Goal: Information Seeking & Learning: Check status

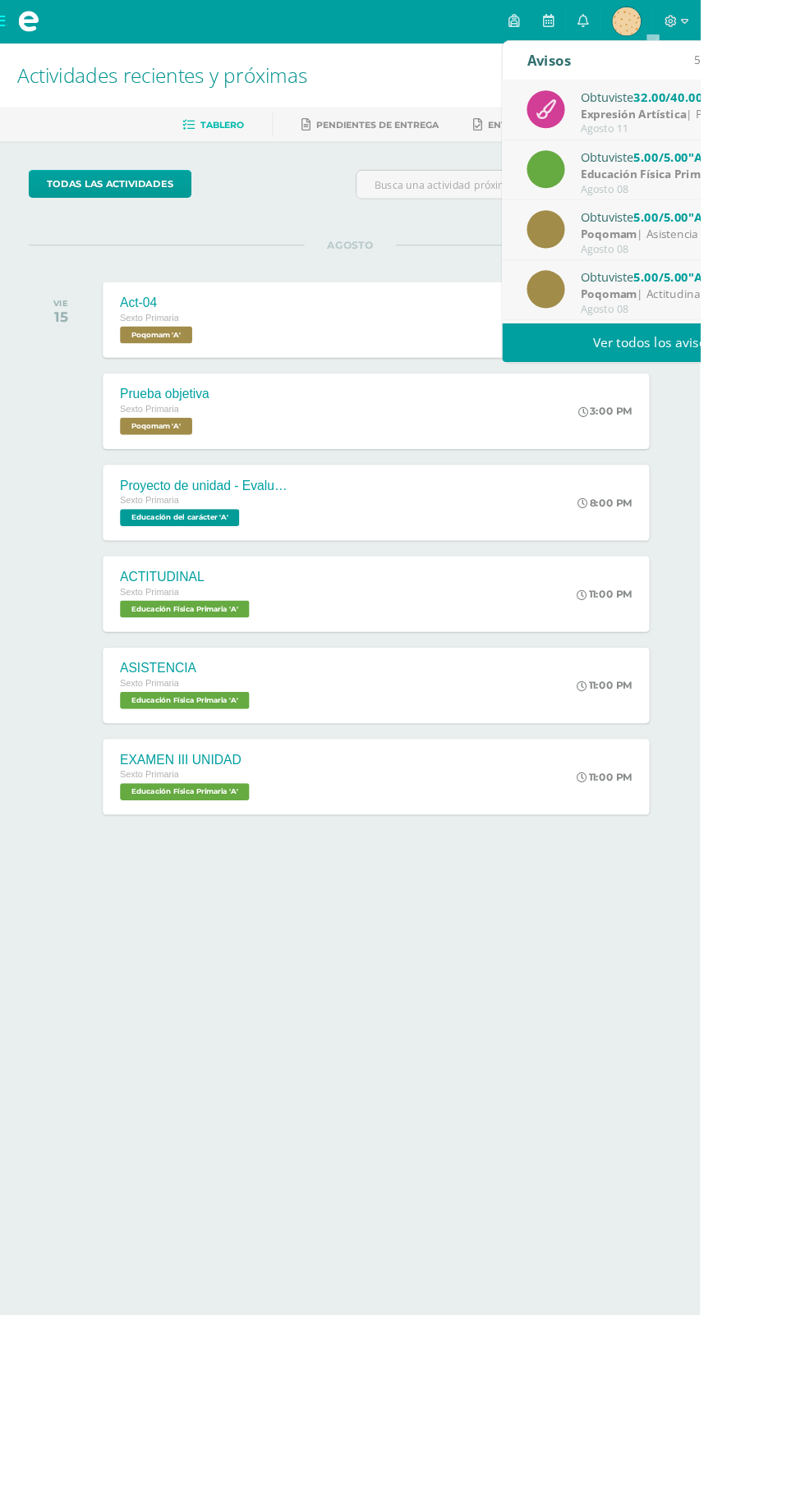
click at [804, 401] on link "Ver todos los avisos" at bounding box center [750, 394] width 347 height 45
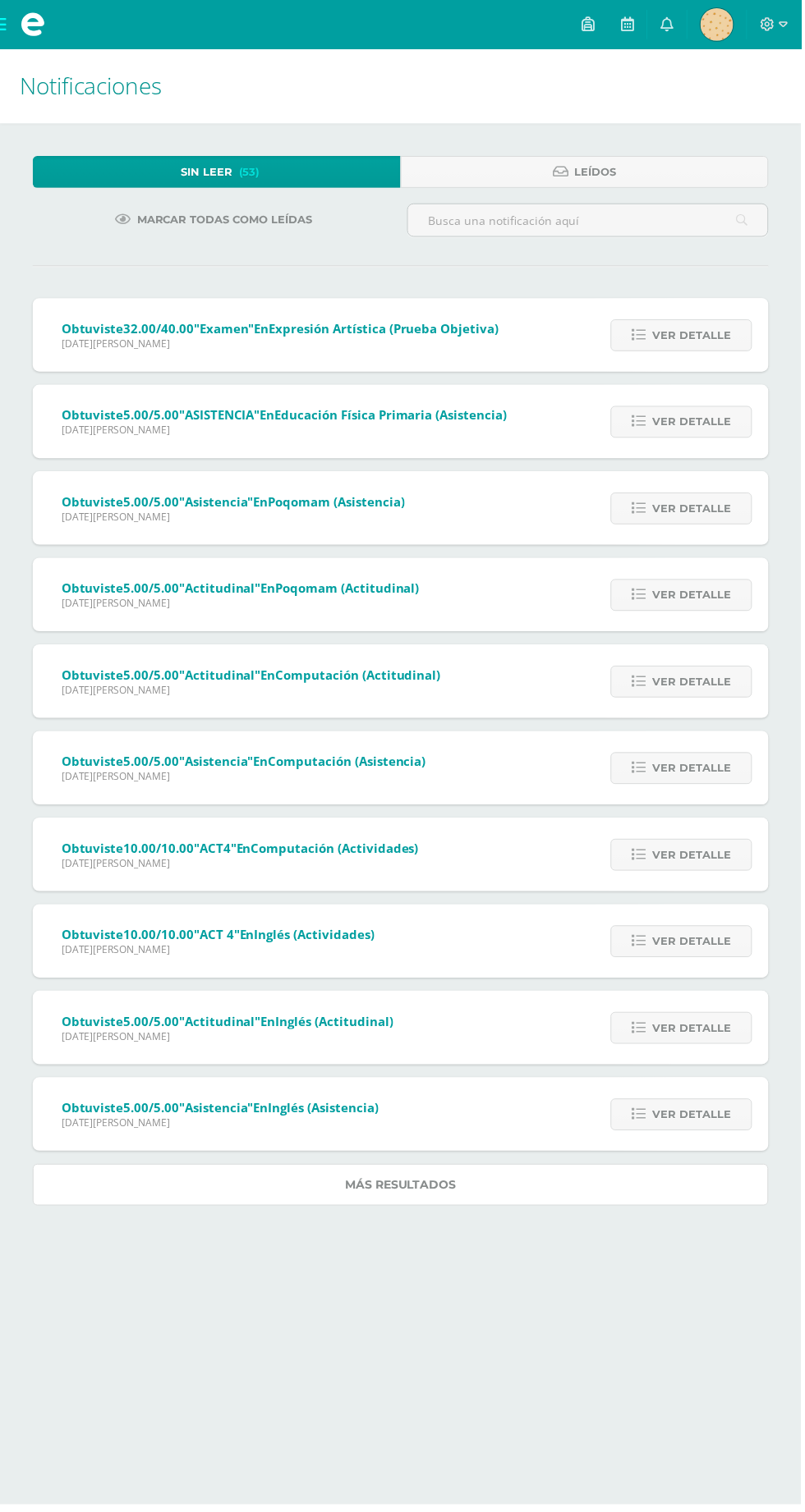
click at [493, 1206] on link "Más resultados" at bounding box center [402, 1190] width 739 height 42
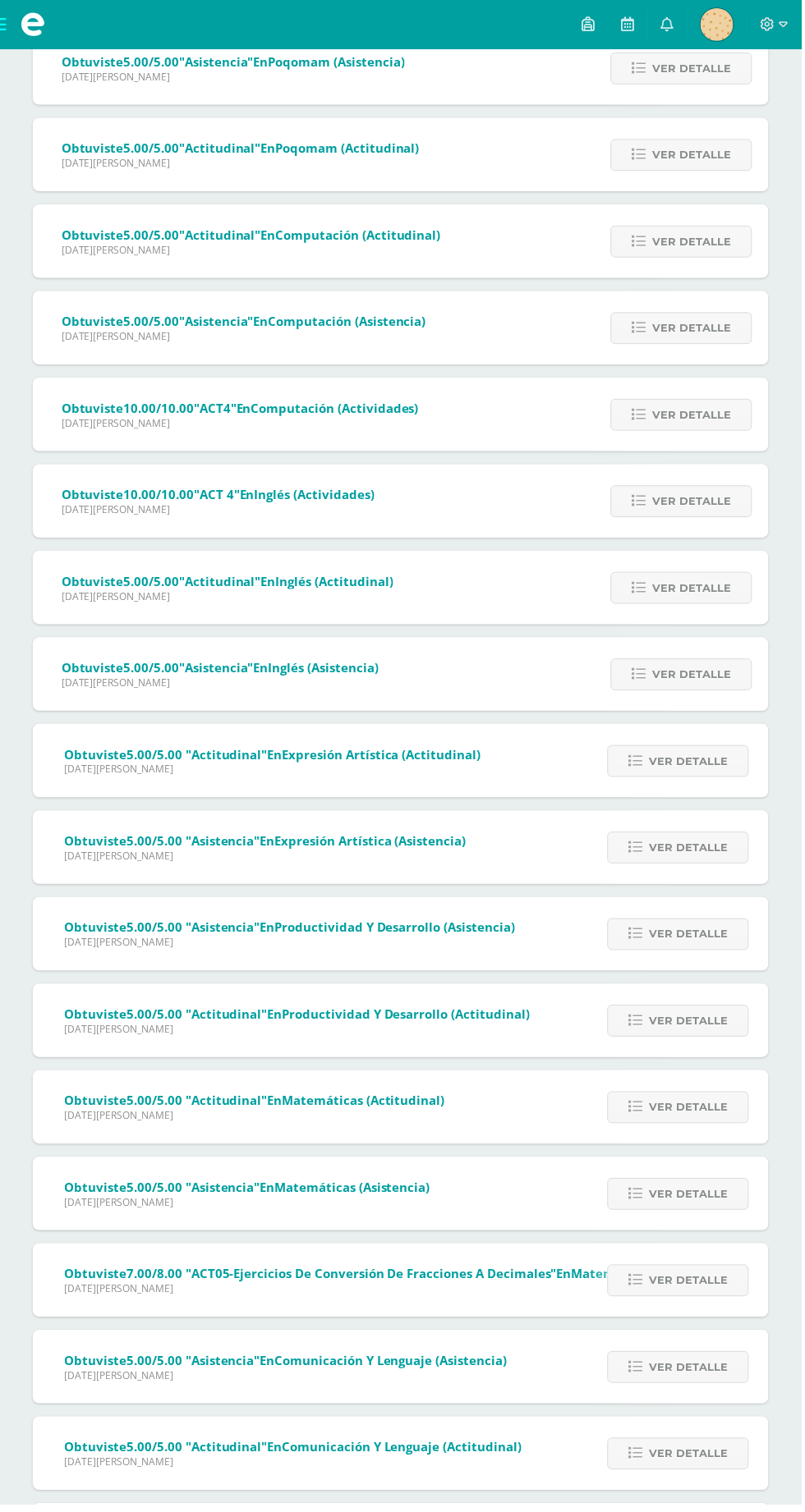
scroll to position [443, 0]
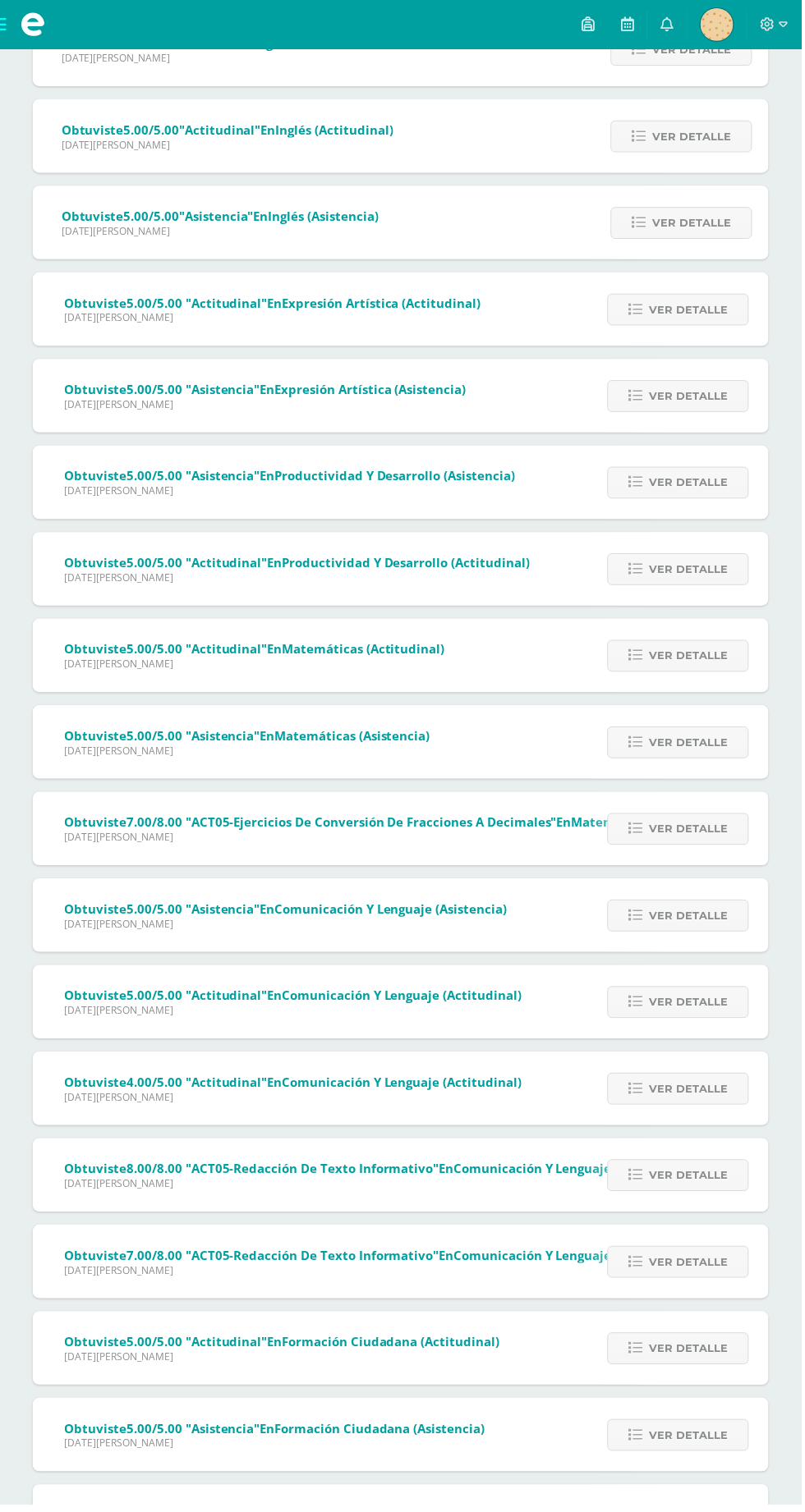
scroll to position [1312, 0]
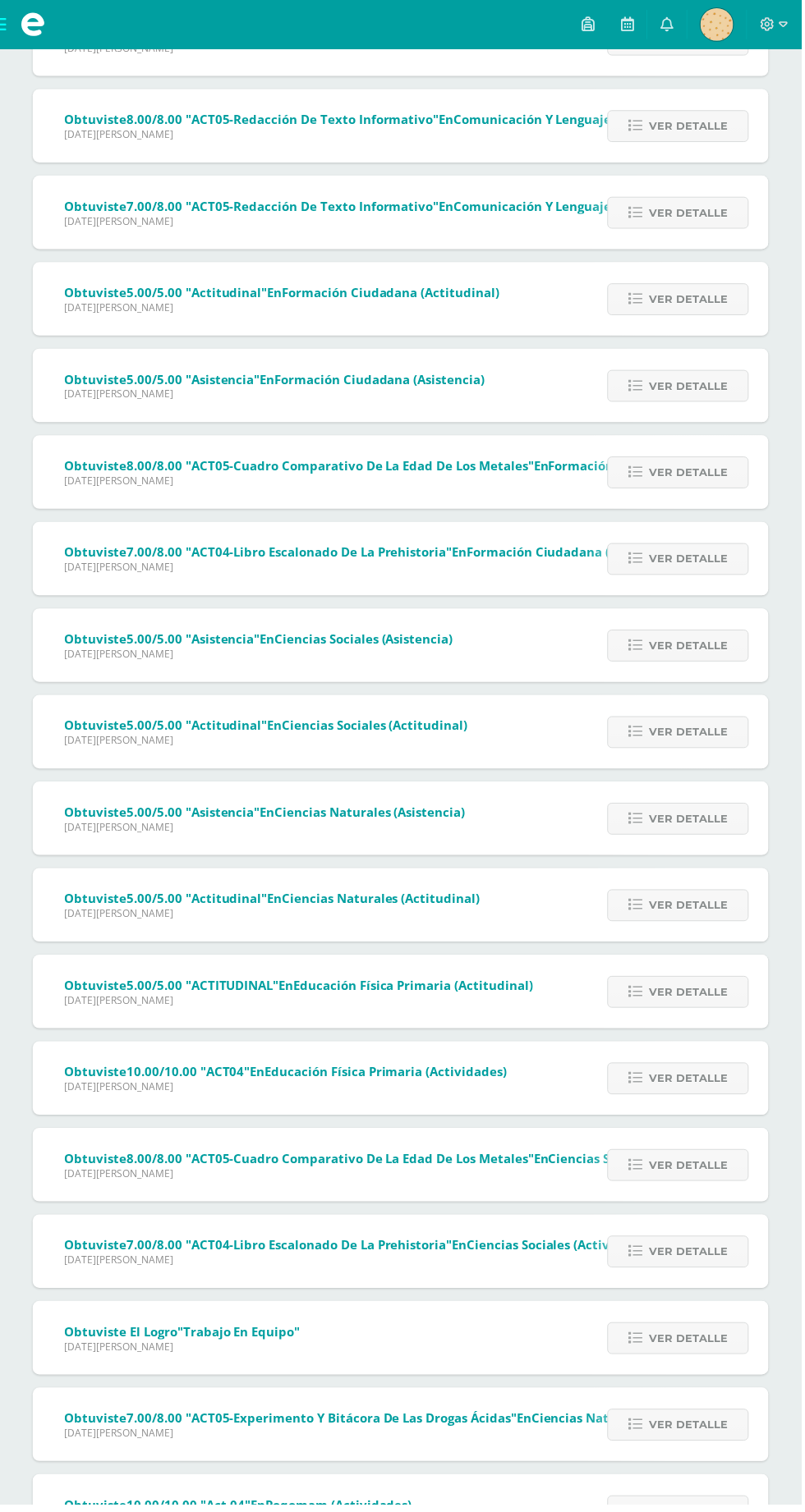
scroll to position [2182, 0]
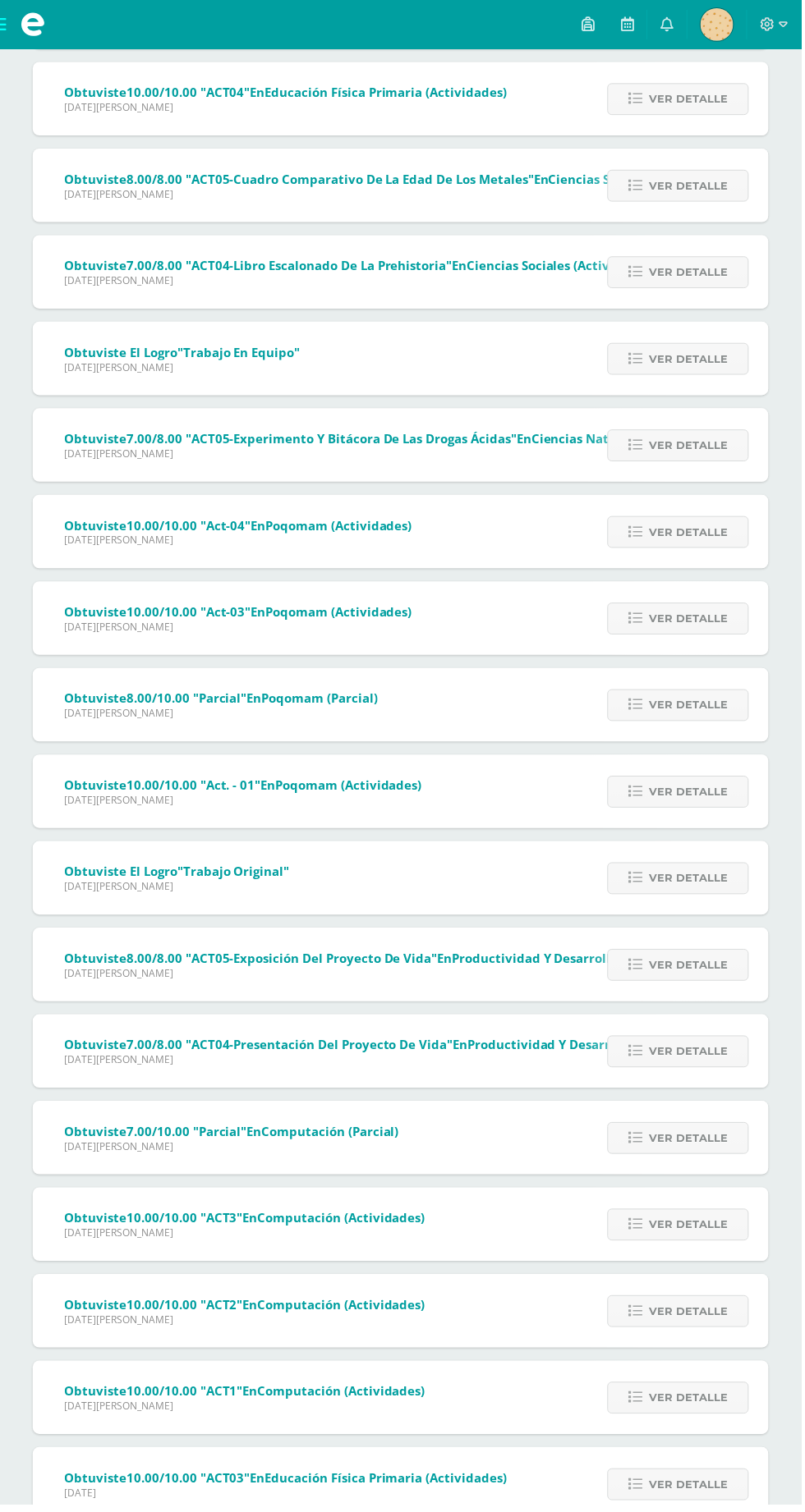
scroll to position [3052, 0]
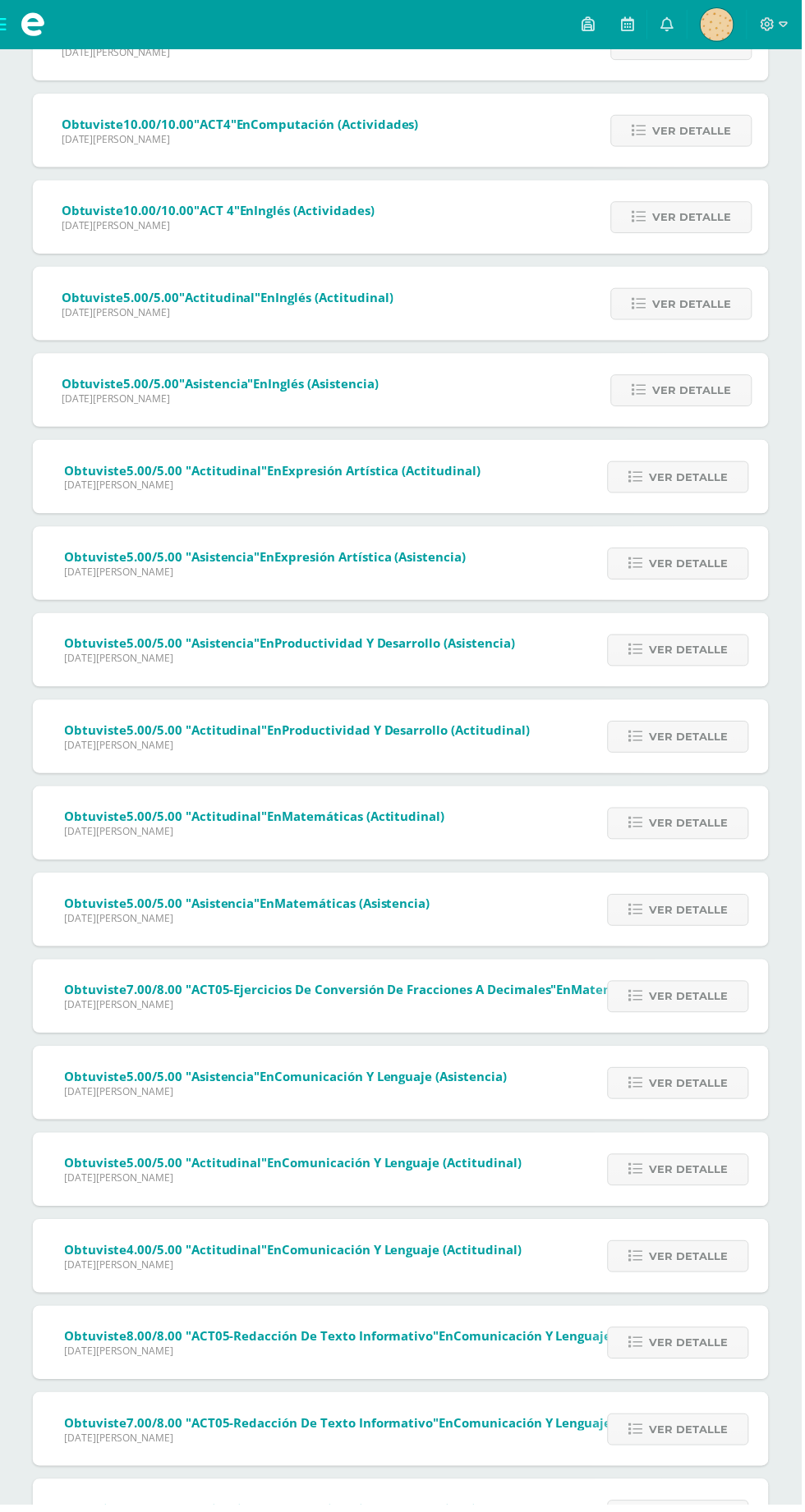
scroll to position [0, 0]
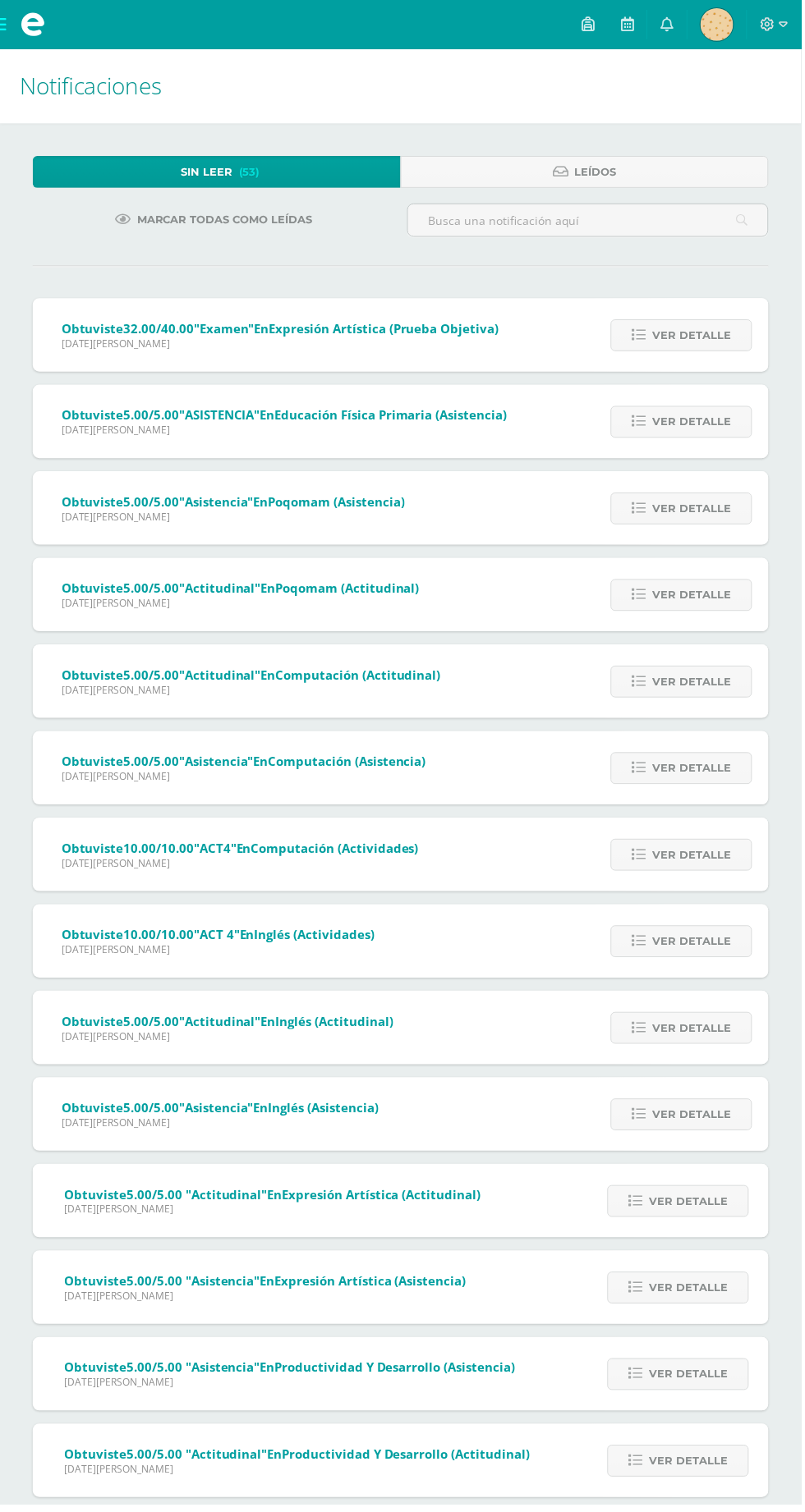
click at [706, 24] on span "Denise Rosy Ivania Mi Perfil" at bounding box center [720, 24] width 40 height 32
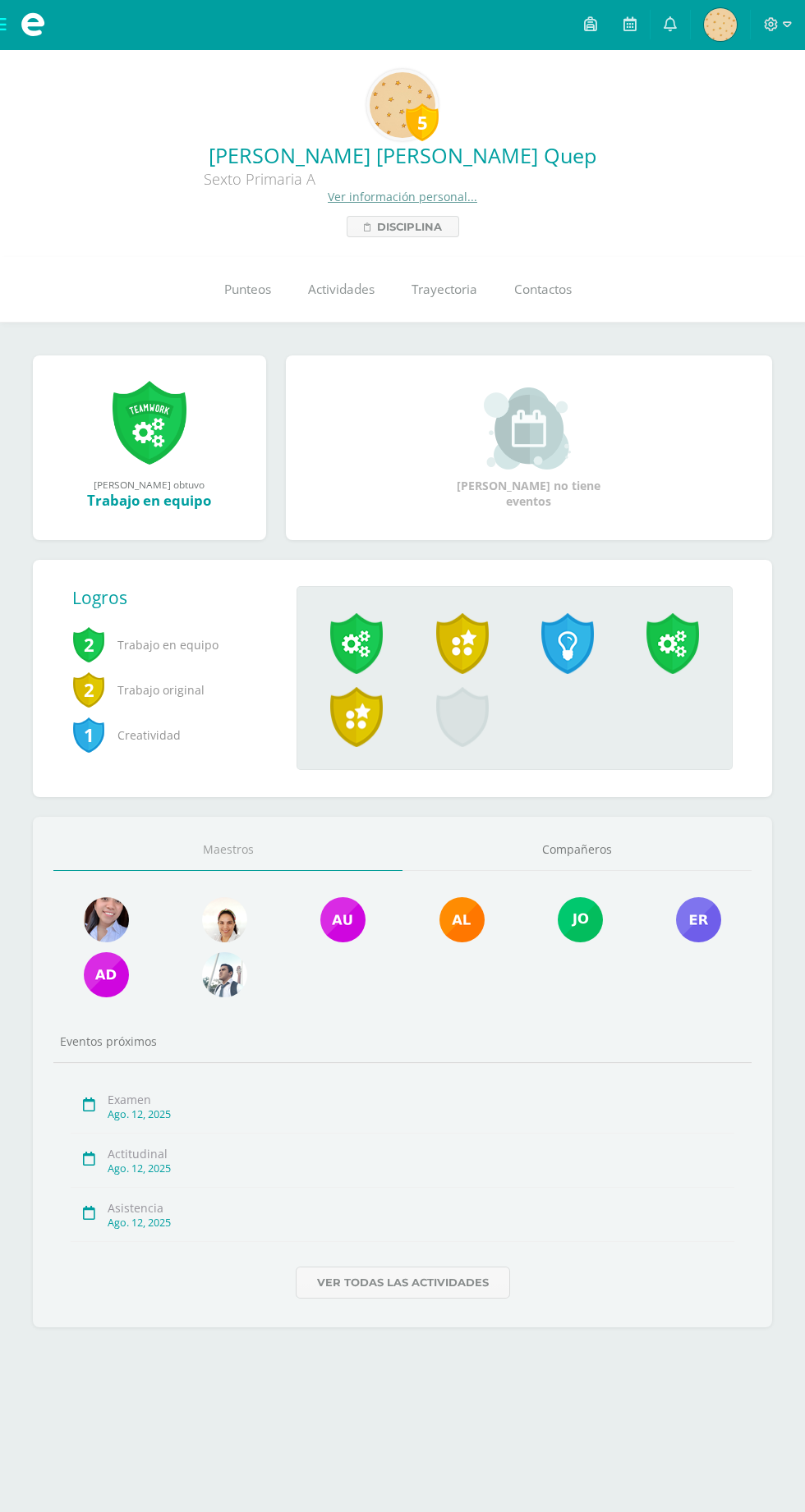
click at [264, 291] on span "Punteos" at bounding box center [247, 289] width 47 height 18
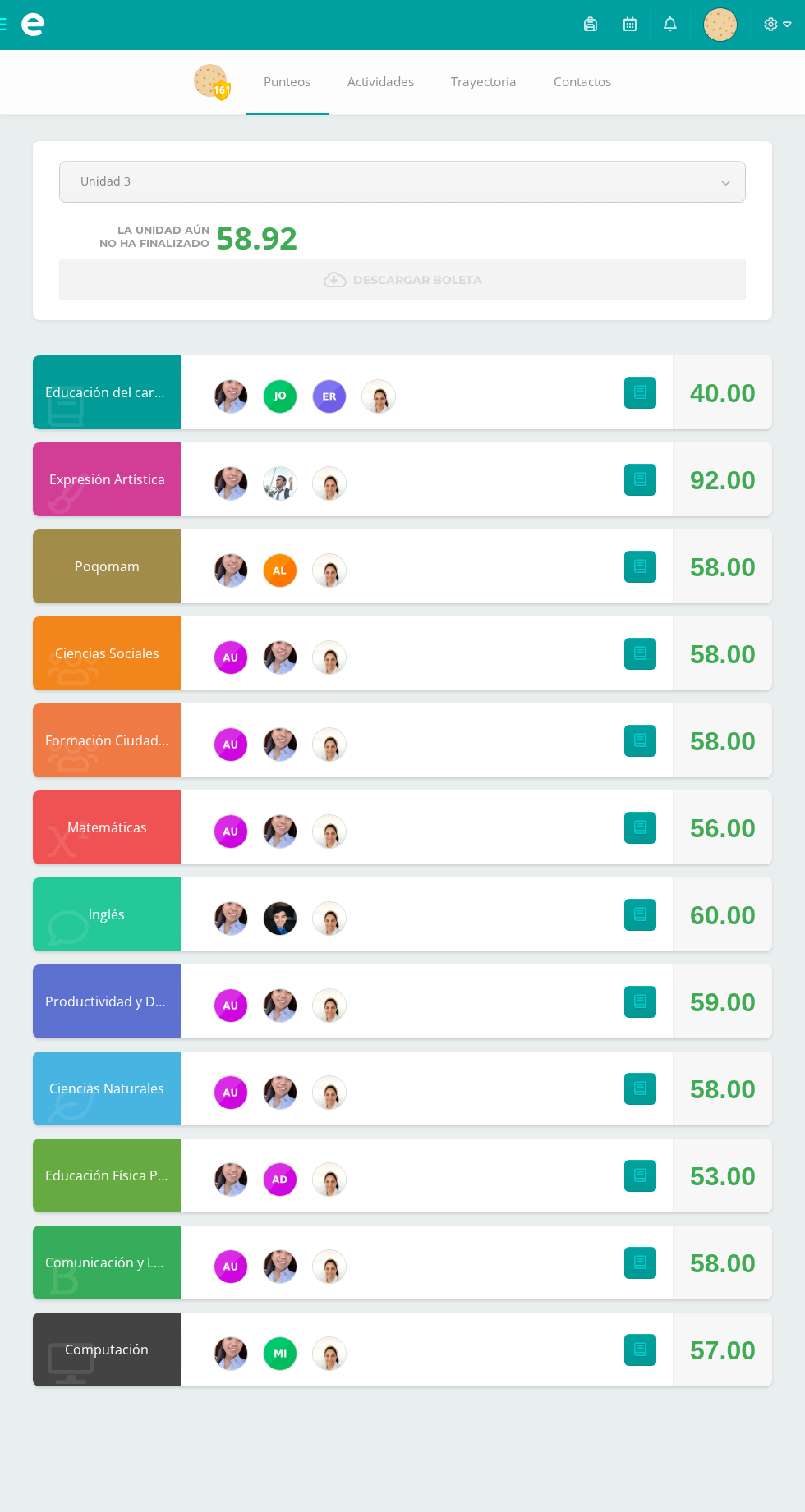
click at [670, 25] on icon at bounding box center [670, 24] width 13 height 15
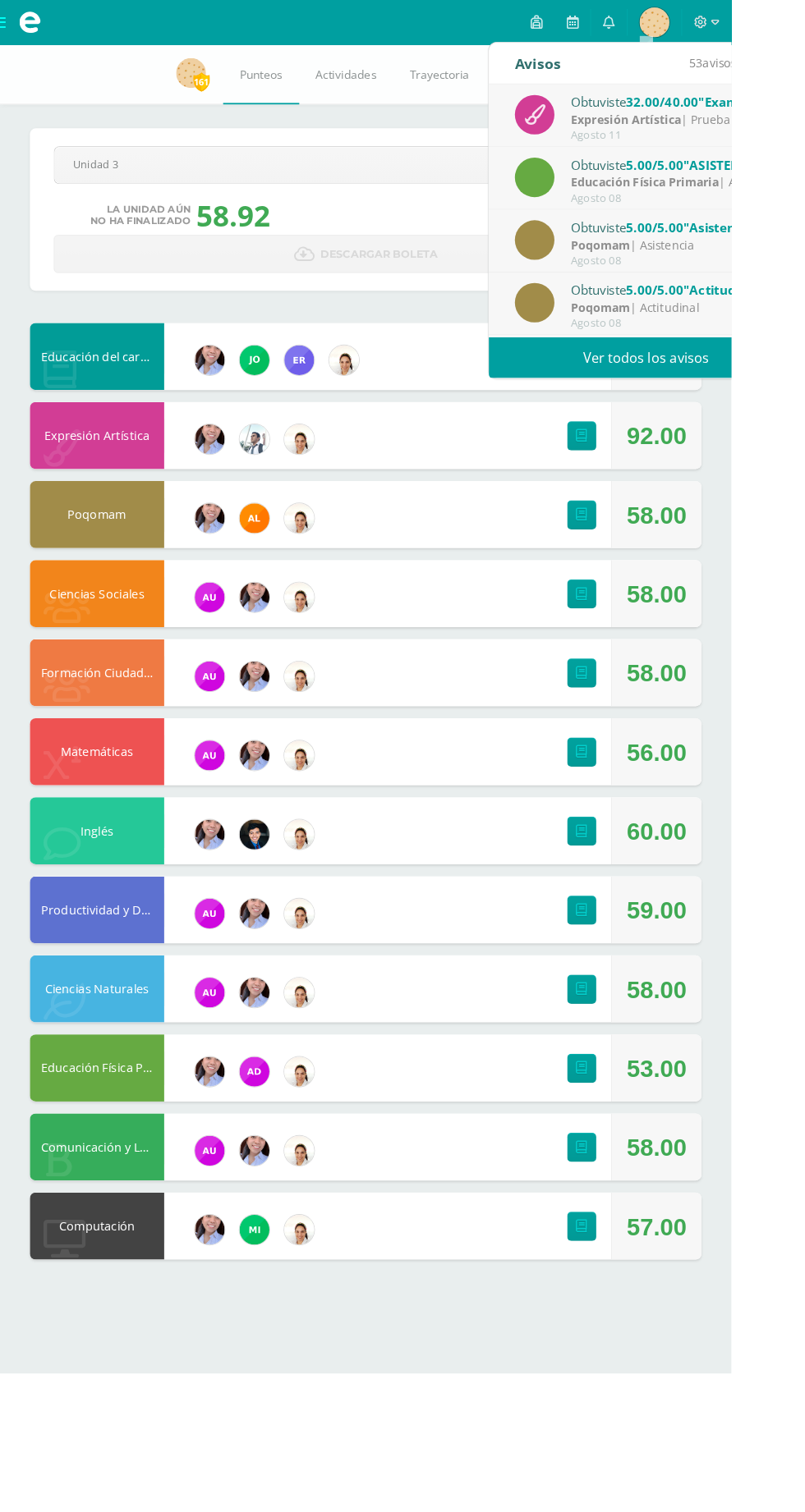
click at [753, 394] on link "Ver todos los avisos" at bounding box center [711, 394] width 347 height 45
click at [659, 405] on link "Ver todos los avisos" at bounding box center [711, 394] width 347 height 45
click at [616, 401] on link "Ver todos los avisos" at bounding box center [711, 394] width 347 height 45
